Goal: Information Seeking & Learning: Learn about a topic

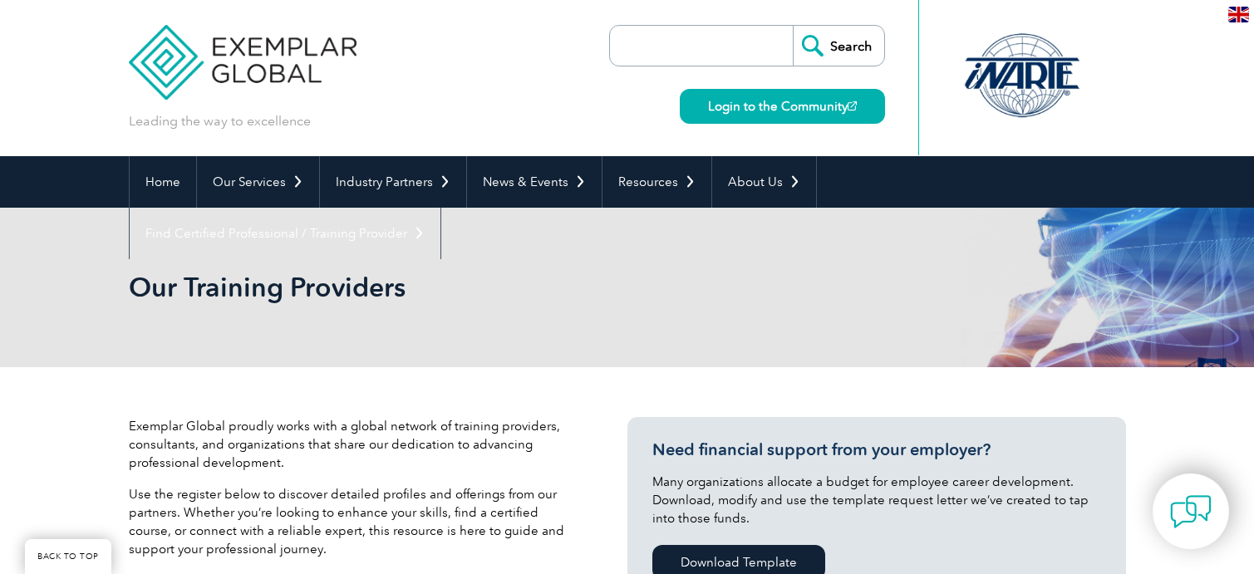
scroll to position [214, 0]
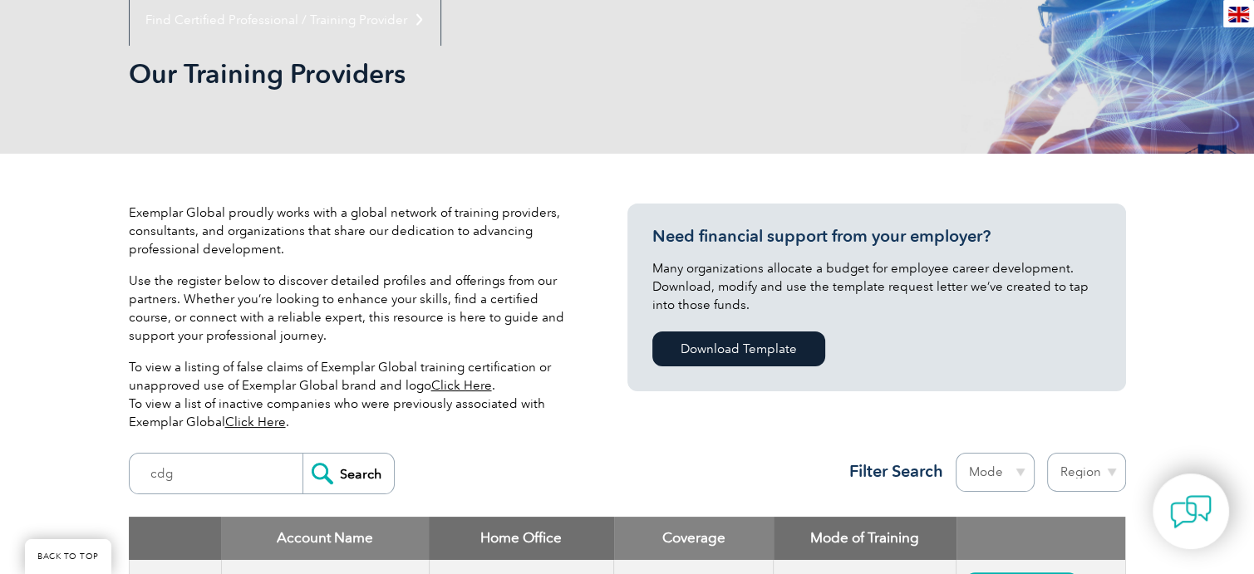
type input "cdg"
click at [321, 477] on input "Search" at bounding box center [347, 474] width 91 height 40
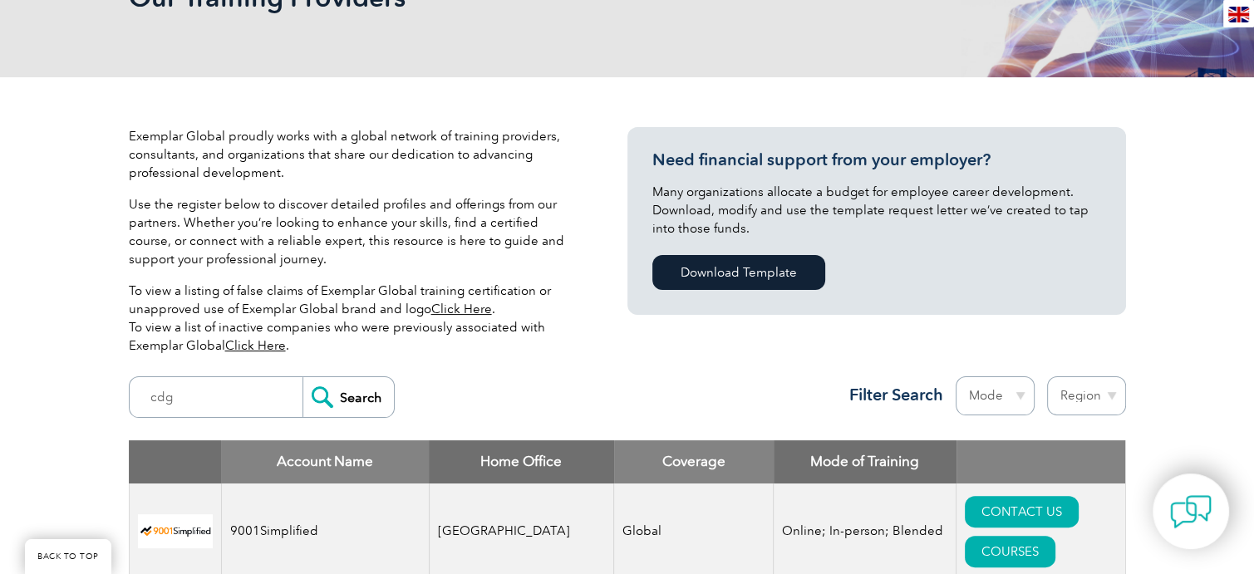
scroll to position [380, 0]
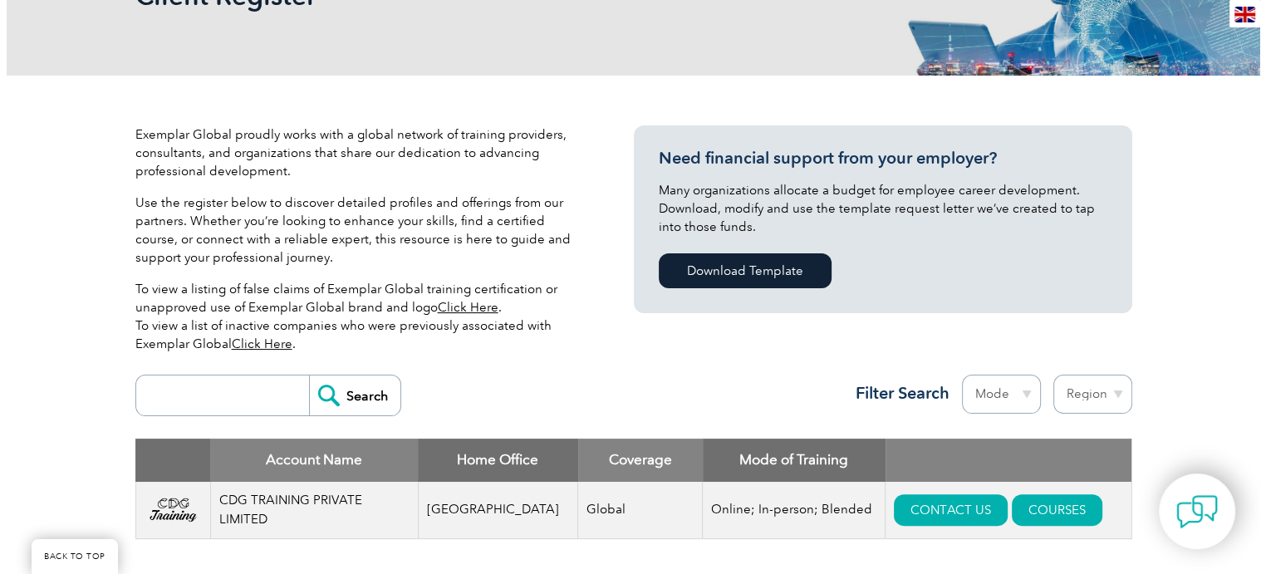
scroll to position [332, 0]
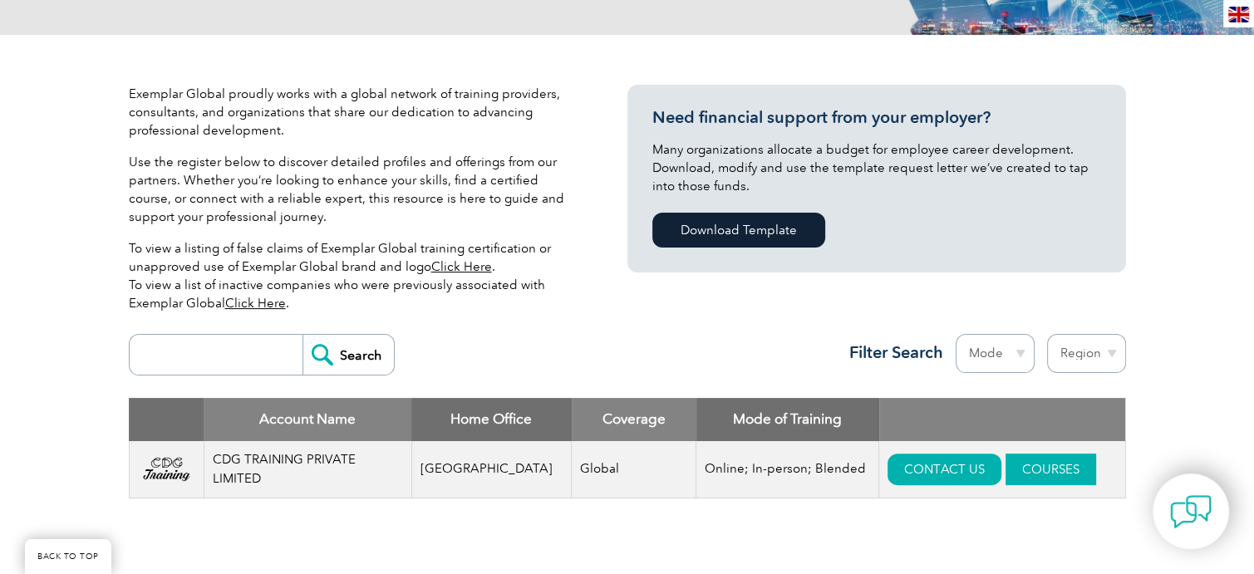
click at [1016, 465] on link "COURSES" at bounding box center [1050, 470] width 91 height 32
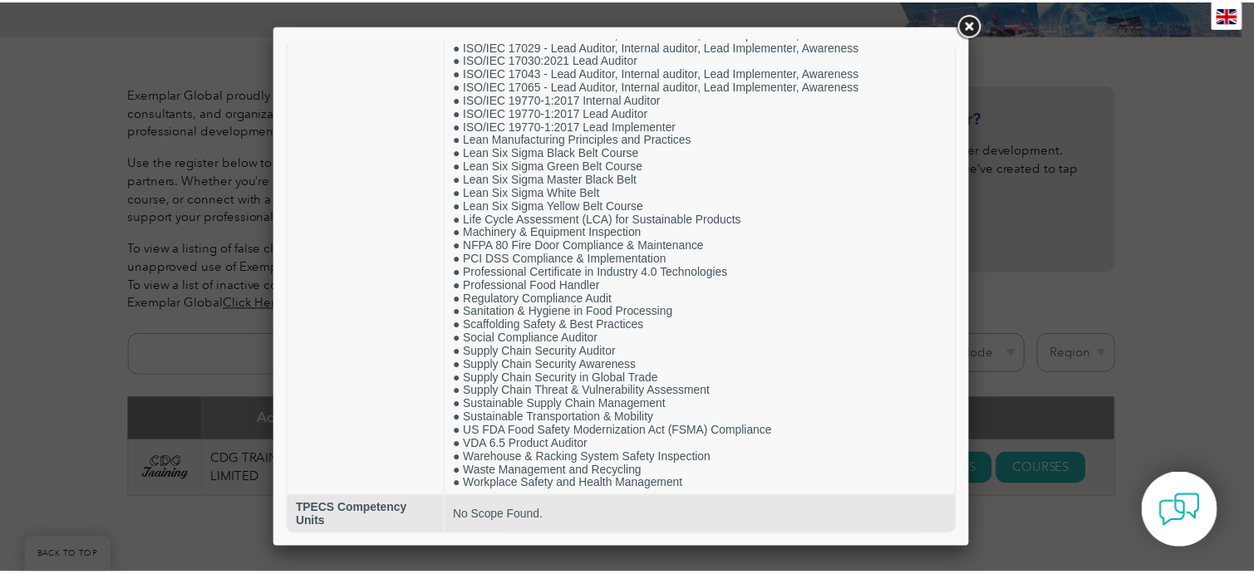
scroll to position [3487, 0]
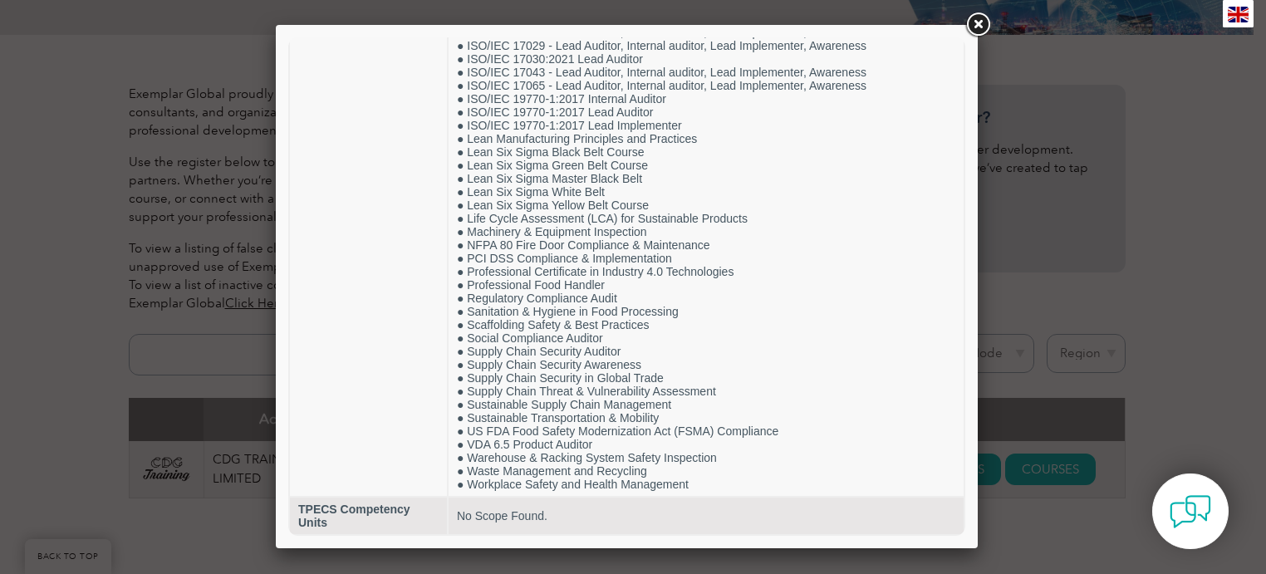
click at [980, 27] on link at bounding box center [978, 25] width 30 height 30
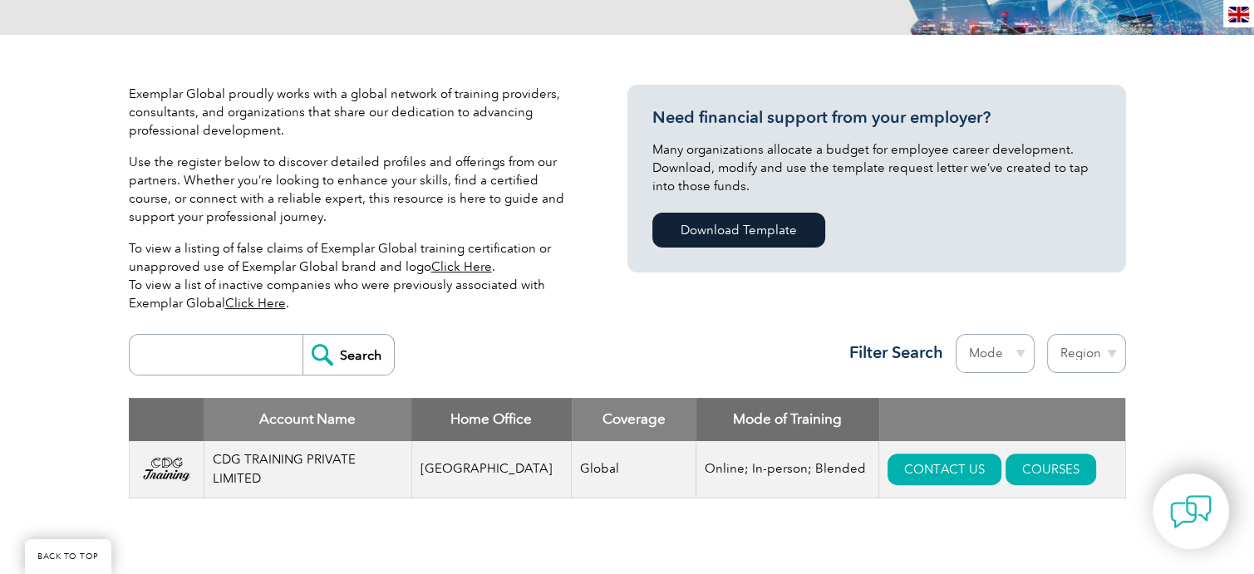
click at [247, 366] on input "search" at bounding box center [220, 355] width 165 height 40
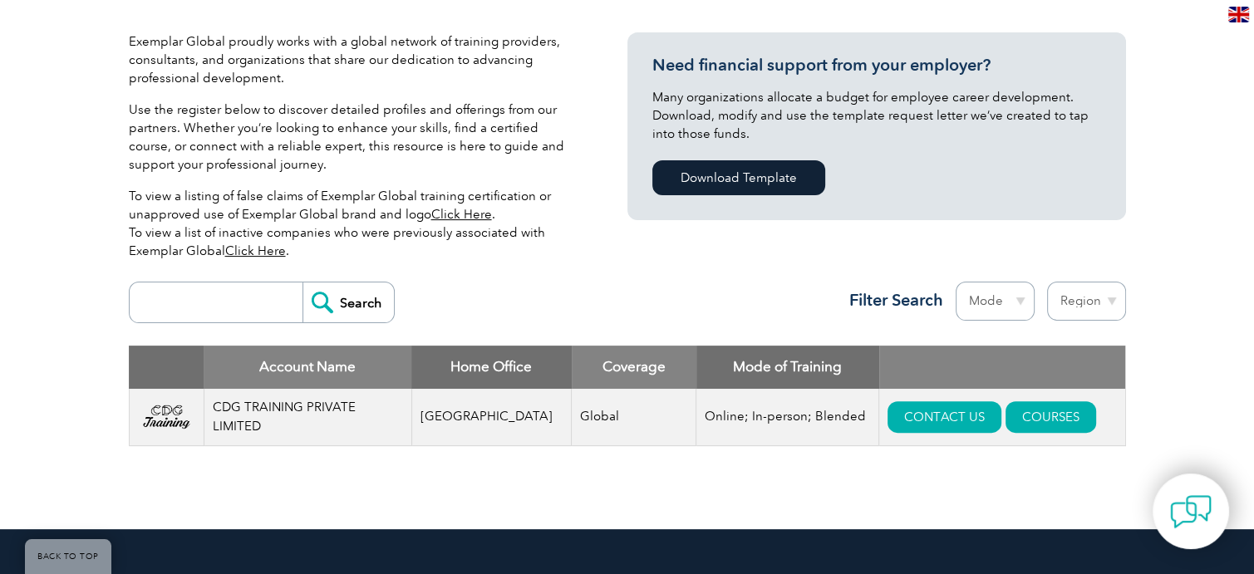
scroll to position [415, 0]
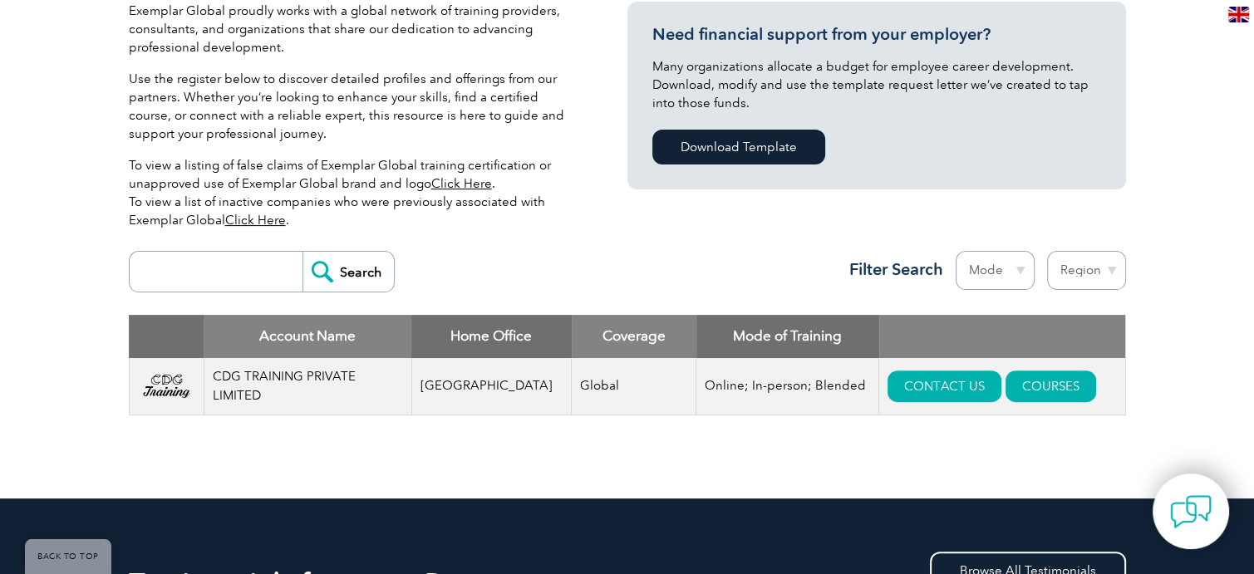
click at [1104, 265] on select "Region [GEOGRAPHIC_DATA] [GEOGRAPHIC_DATA] [GEOGRAPHIC_DATA] [GEOGRAPHIC_DATA] …" at bounding box center [1086, 270] width 79 height 39
click at [1016, 262] on select "Mode Online In-person Blended" at bounding box center [995, 270] width 79 height 39
select select "Online"
click at [956, 251] on select "Mode Online In-person Blended" at bounding box center [995, 270] width 79 height 39
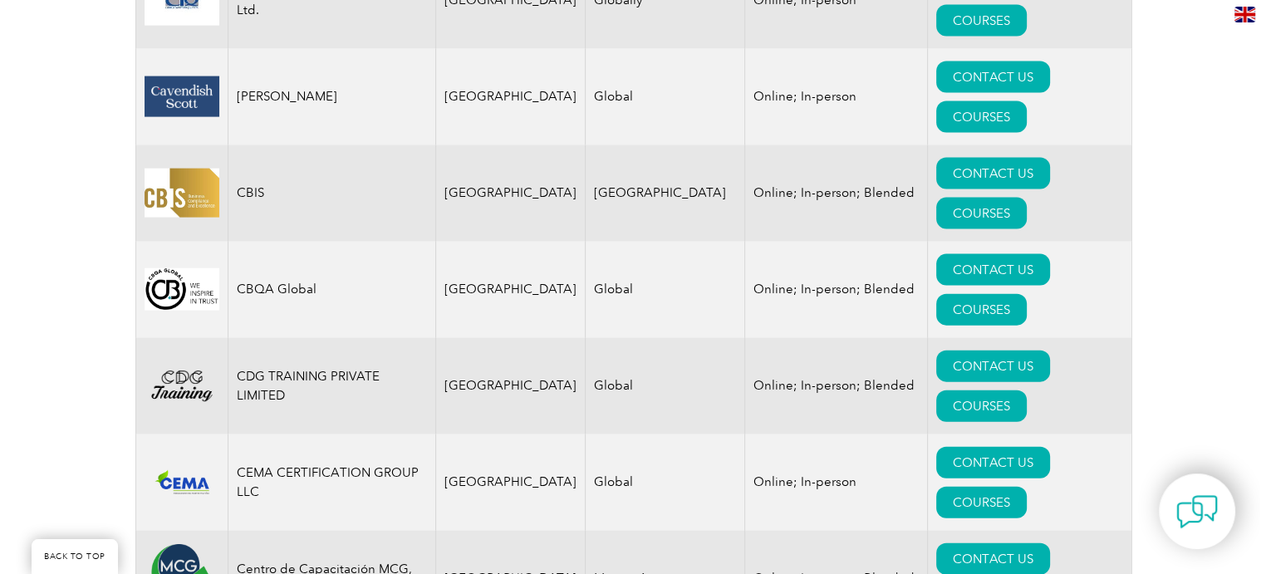
scroll to position [3656, 0]
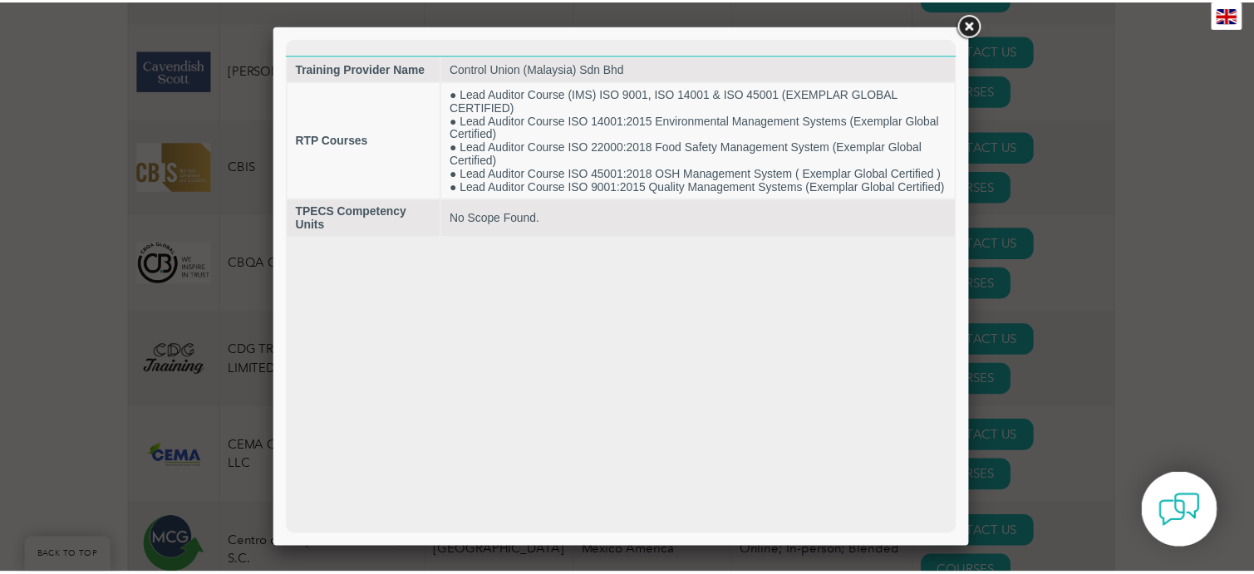
scroll to position [0, 0]
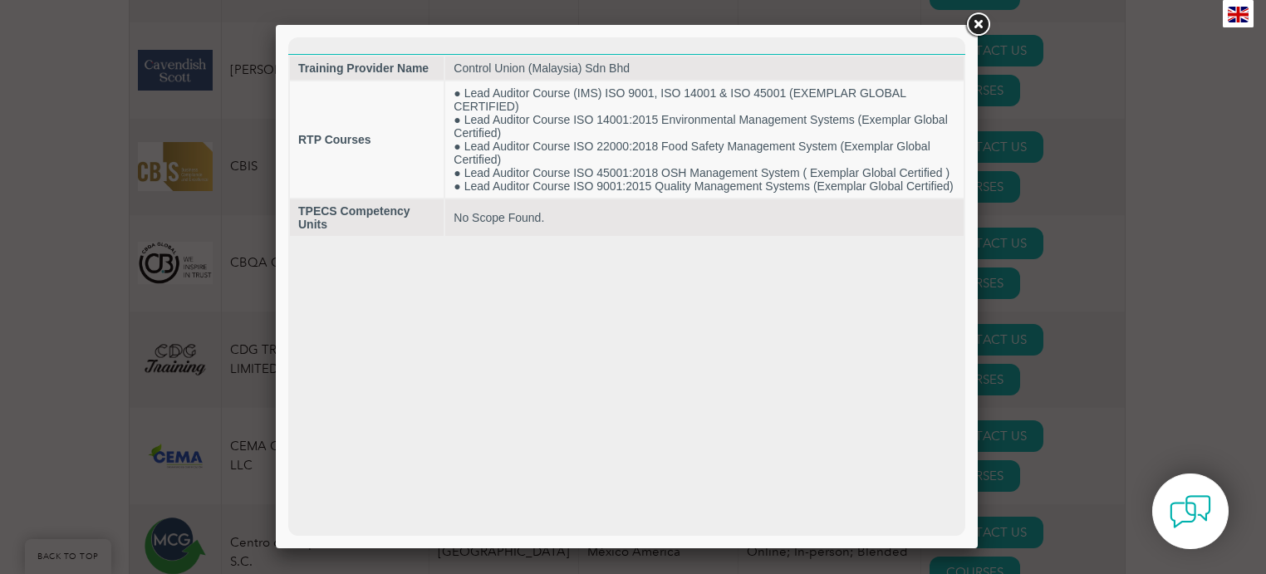
click at [980, 17] on link at bounding box center [978, 25] width 30 height 30
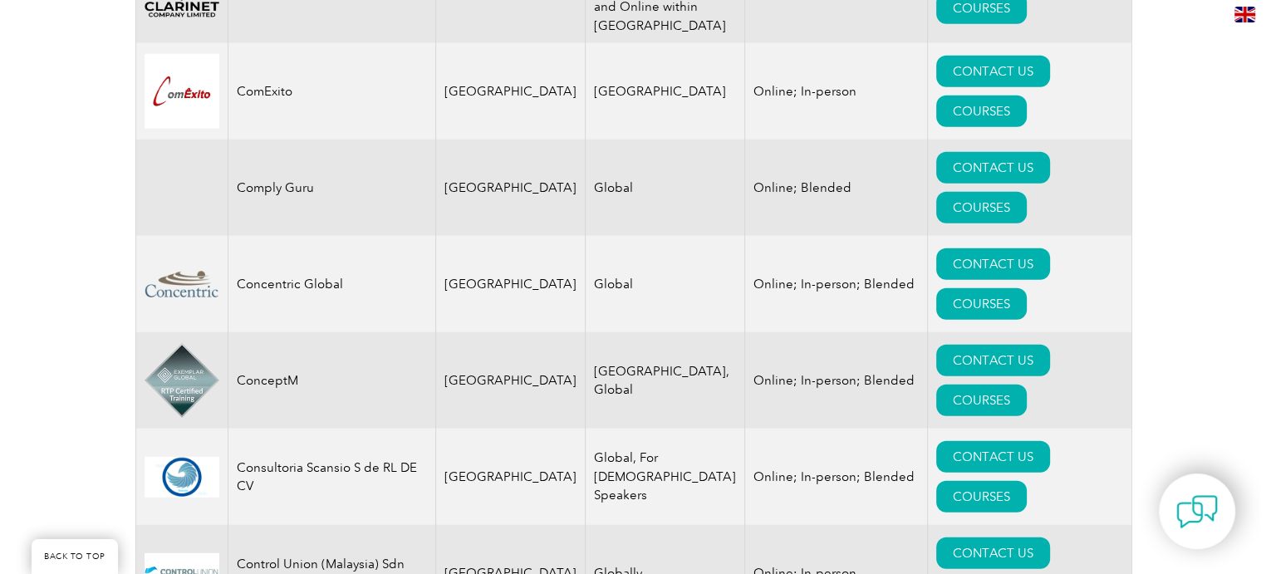
scroll to position [4487, 0]
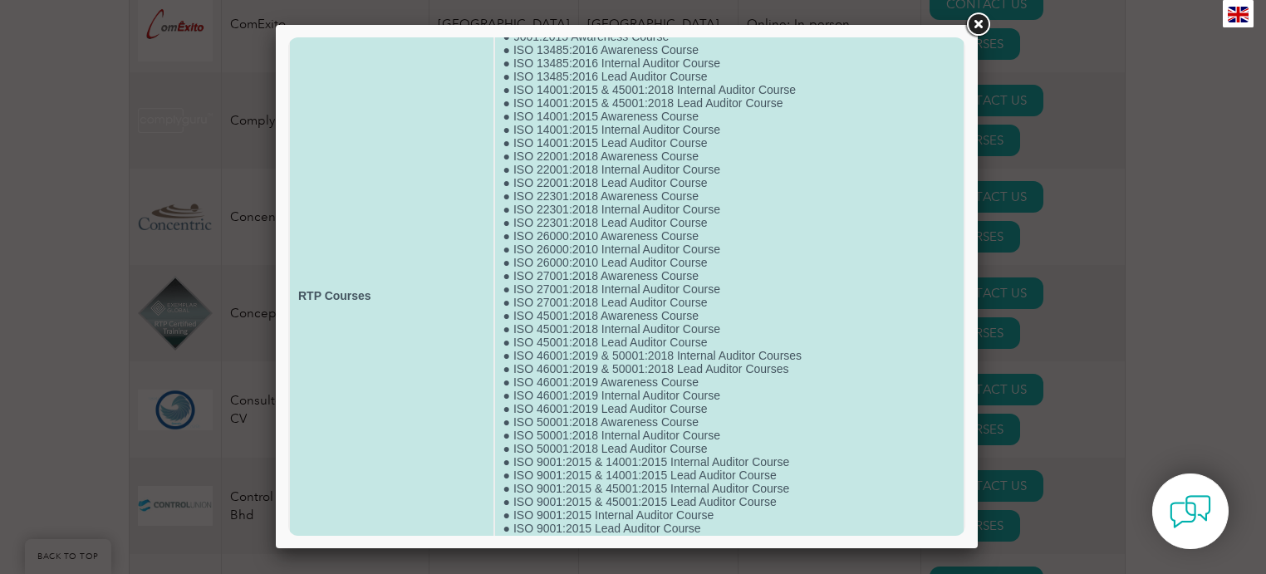
scroll to position [0, 0]
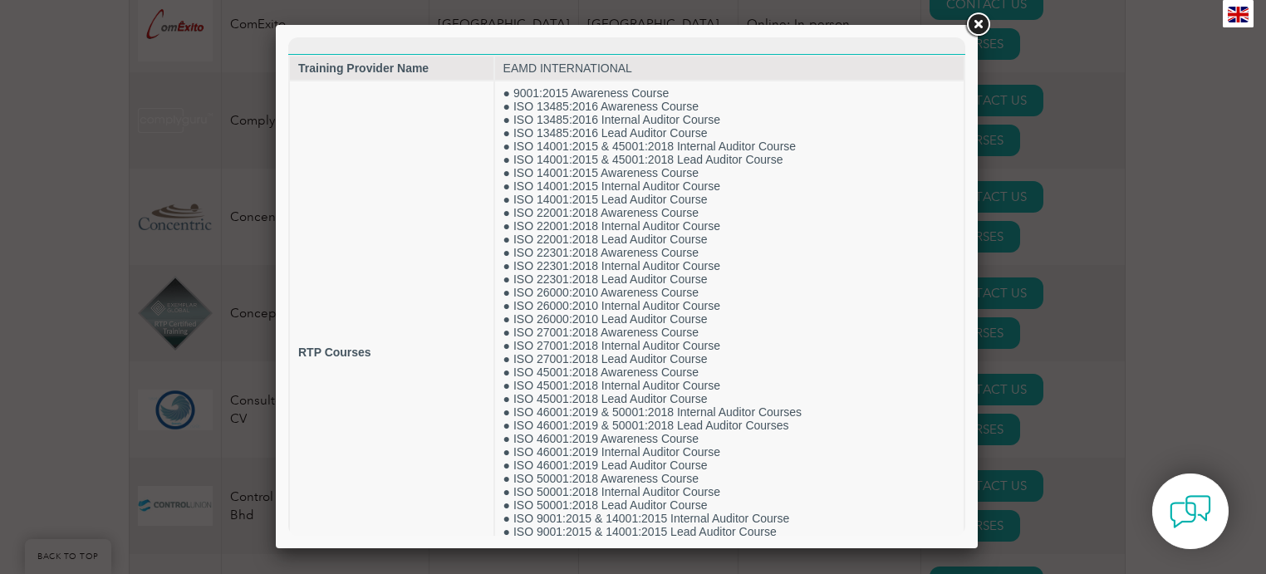
click at [977, 19] on link at bounding box center [978, 25] width 30 height 30
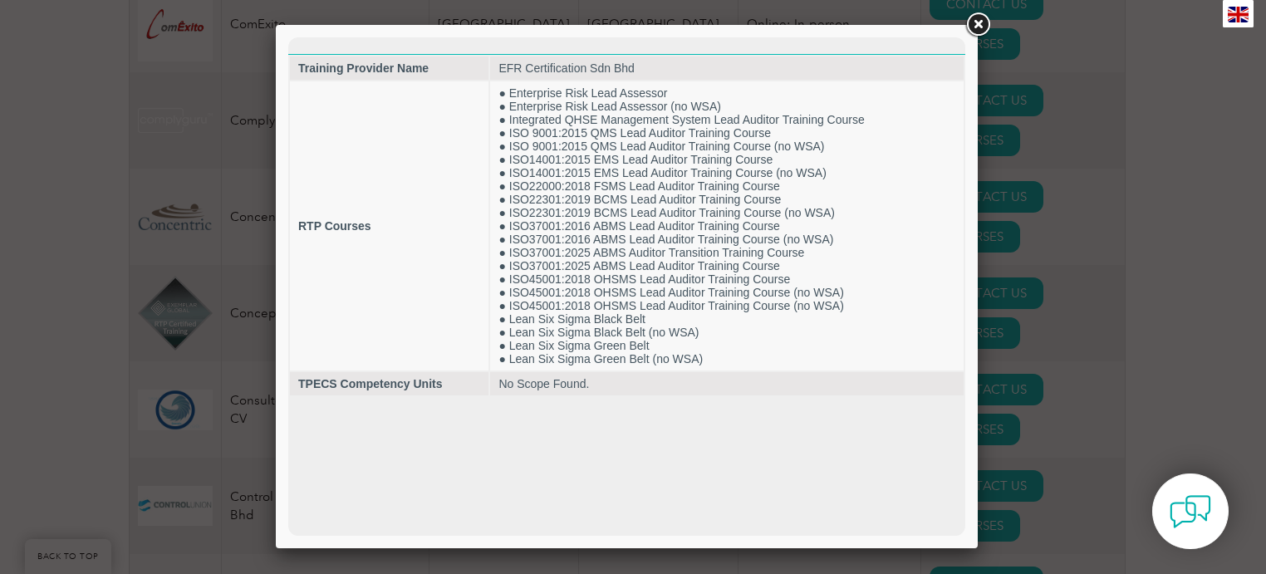
click at [974, 24] on link at bounding box center [978, 25] width 30 height 30
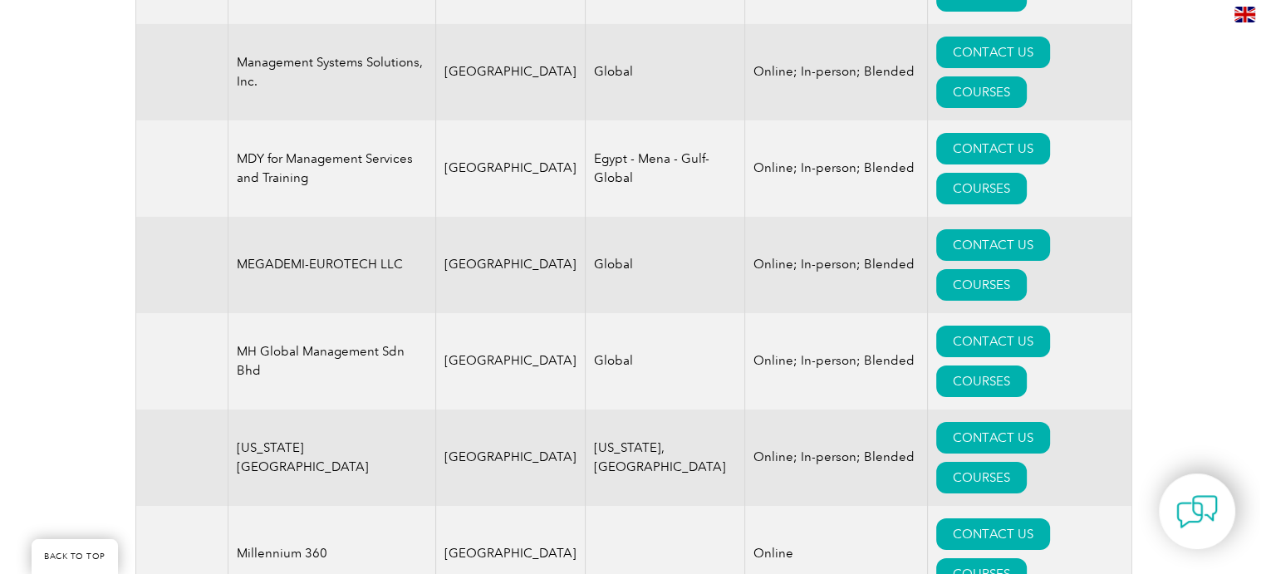
scroll to position [12048, 0]
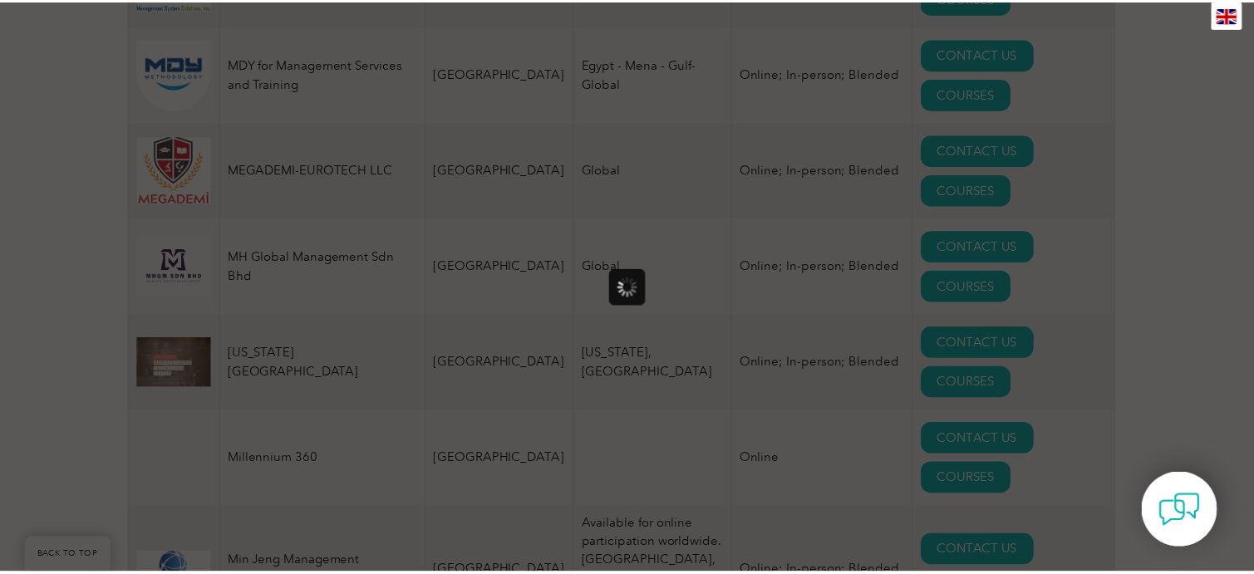
scroll to position [0, 0]
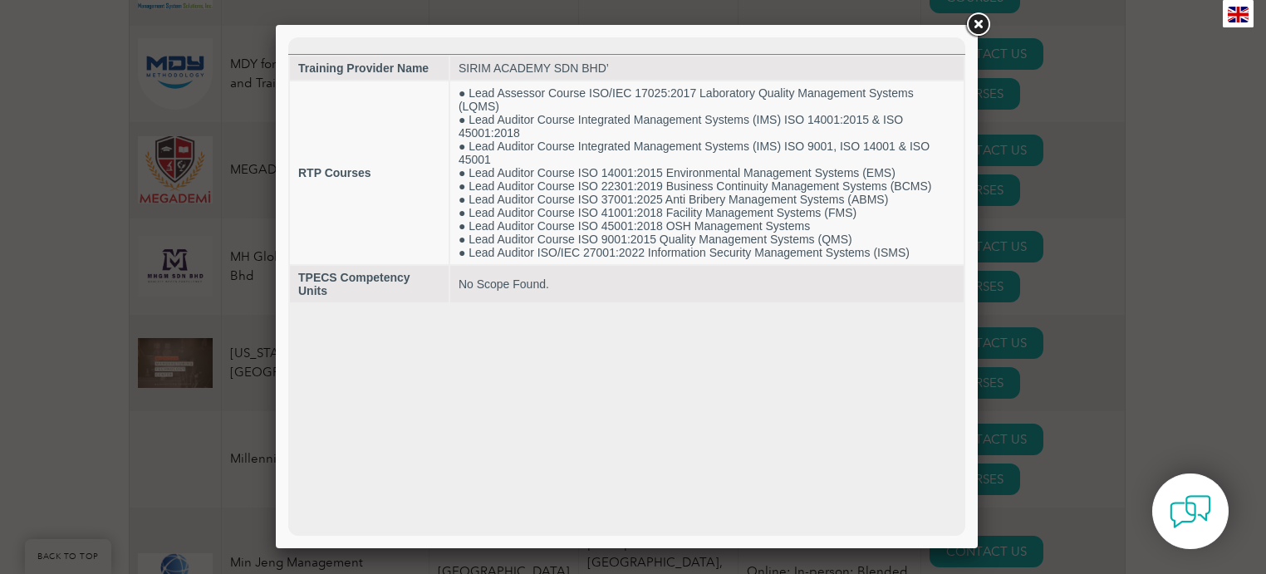
click at [975, 20] on link at bounding box center [978, 25] width 30 height 30
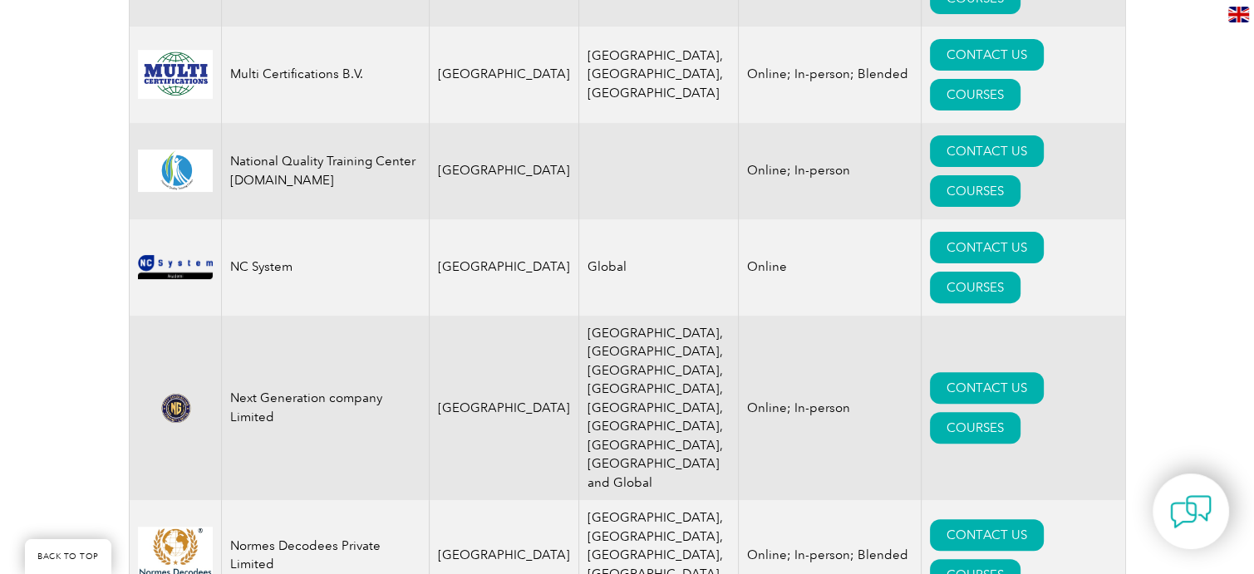
scroll to position [12879, 0]
